Goal: Task Accomplishment & Management: Use online tool/utility

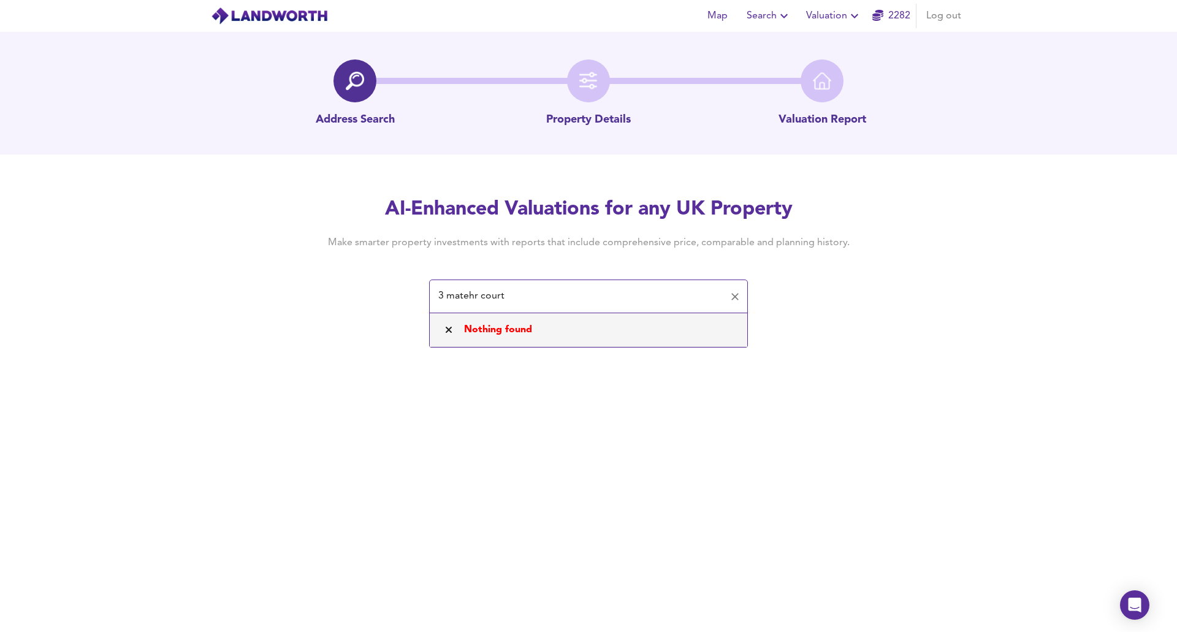
drag, startPoint x: 479, startPoint y: 295, endPoint x: 452, endPoint y: 295, distance: 26.3
click at [452, 295] on input "3 matehr court" at bounding box center [578, 296] width 289 height 23
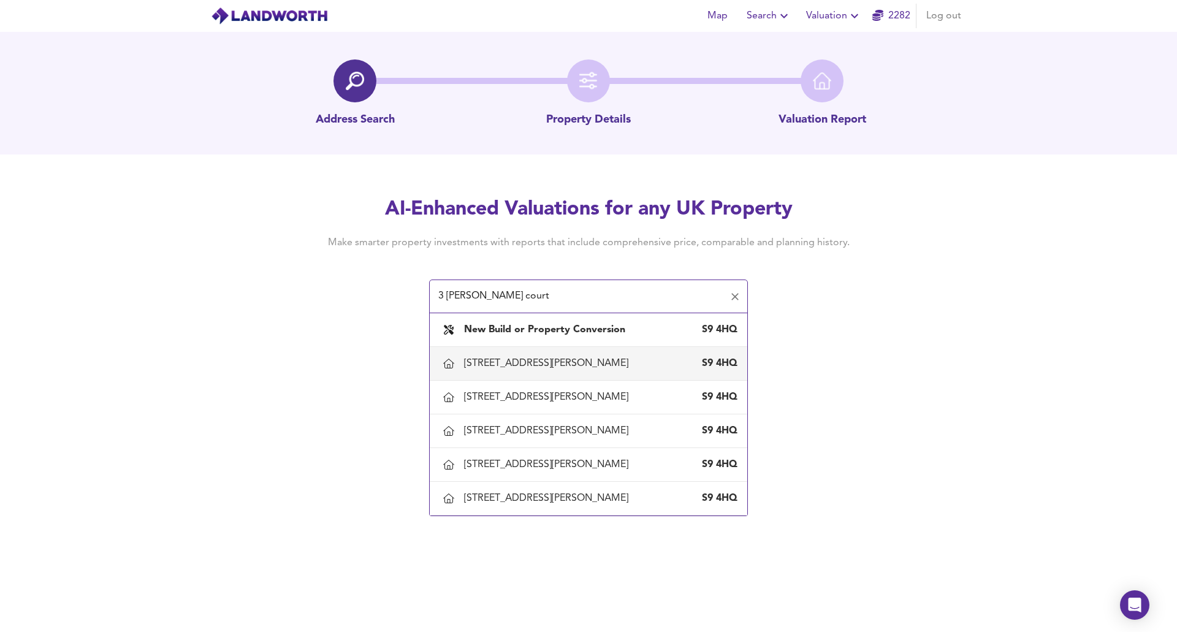
click at [548, 370] on div "[STREET_ADDRESS][PERSON_NAME]" at bounding box center [548, 363] width 169 height 13
type input "[STREET_ADDRESS][PERSON_NAME]"
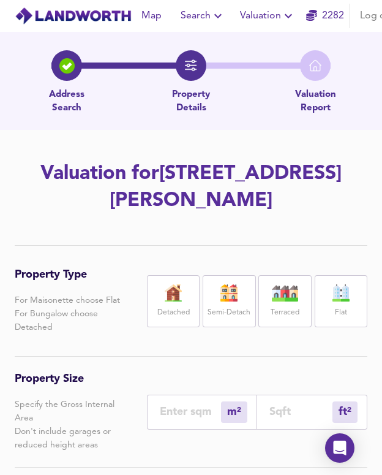
click at [289, 206] on h2 "Valuation for [STREET_ADDRESS][PERSON_NAME]" at bounding box center [191, 188] width 353 height 54
